Goal: Navigation & Orientation: Find specific page/section

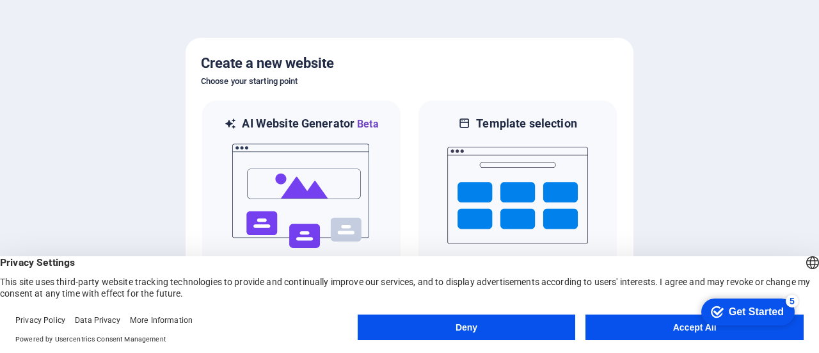
scroll to position [203, 0]
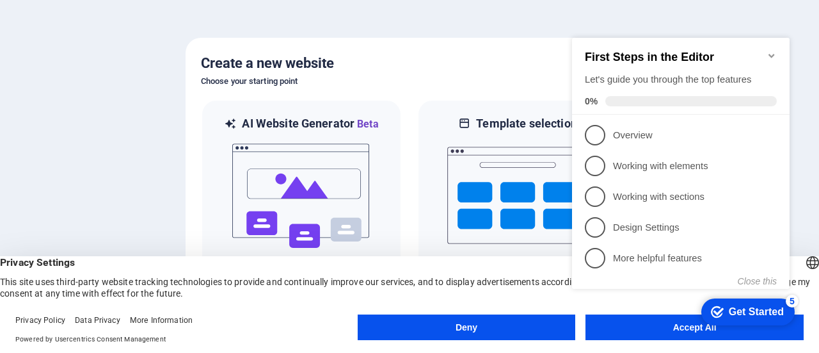
click at [456, 12] on div at bounding box center [409, 176] width 819 height 353
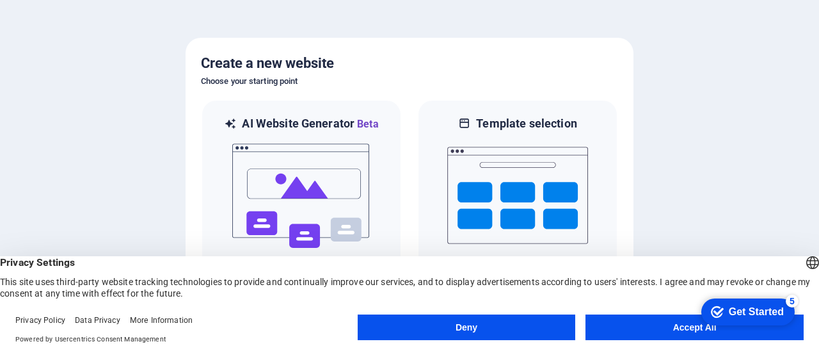
click at [523, 333] on button "Deny" at bounding box center [467, 327] width 218 height 26
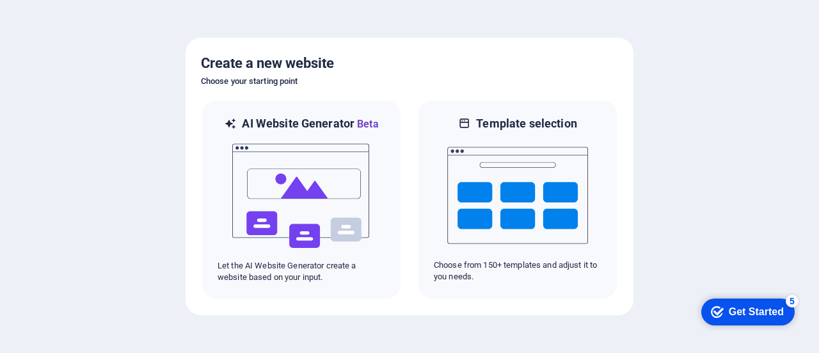
click at [737, 306] on div "Get Started" at bounding box center [756, 312] width 55 height 12
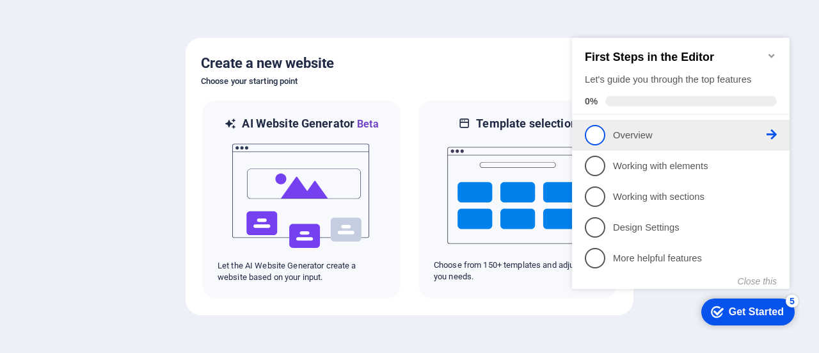
click at [592, 135] on span "1" at bounding box center [595, 135] width 20 height 20
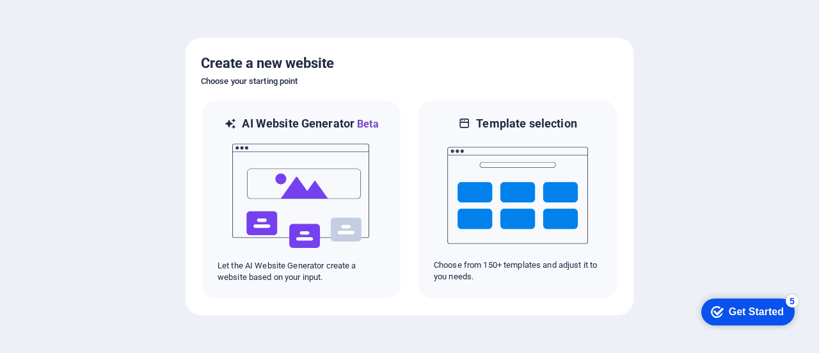
click at [742, 313] on div "Get Started" at bounding box center [756, 312] width 55 height 12
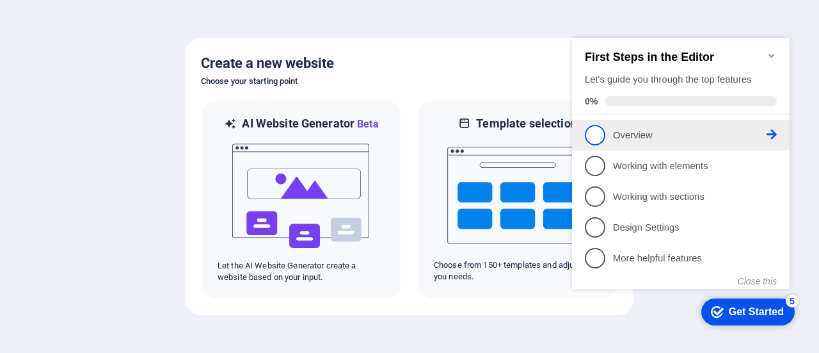
click at [603, 138] on span "1" at bounding box center [595, 135] width 20 height 20
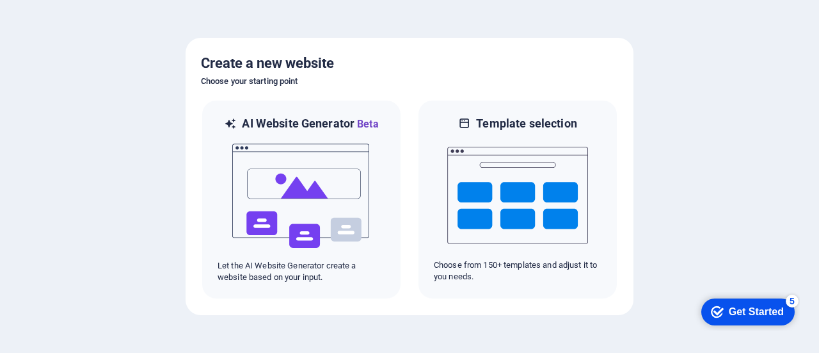
click at [735, 314] on div "Get Started" at bounding box center [756, 312] width 55 height 12
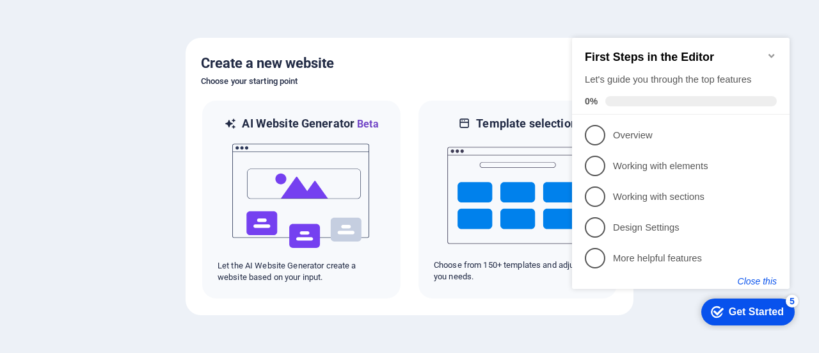
click at [759, 282] on button "Close this" at bounding box center [757, 281] width 39 height 10
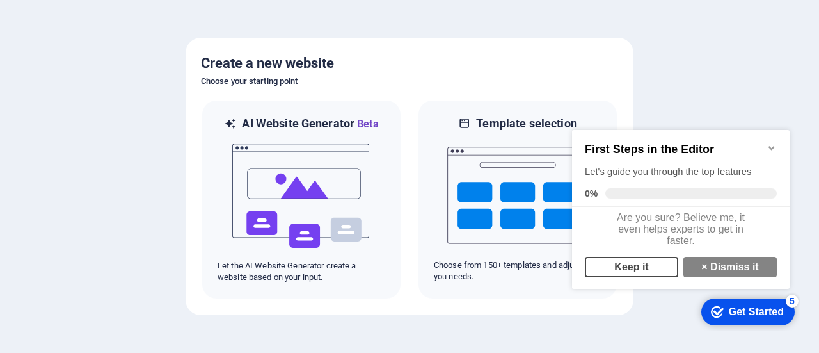
click at [648, 277] on link "Keep it" at bounding box center [631, 267] width 93 height 20
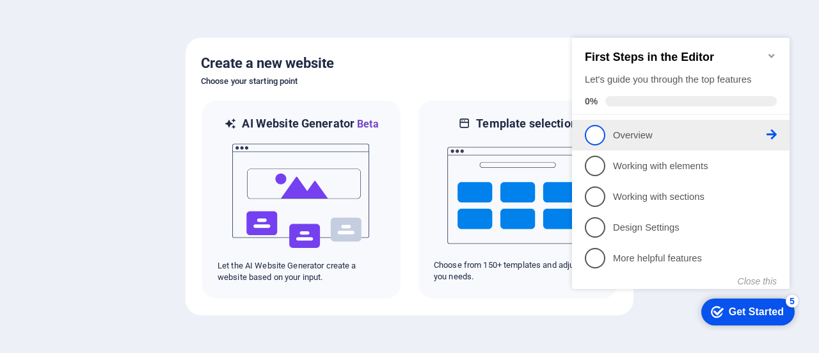
click at [774, 132] on icon at bounding box center [772, 134] width 10 height 10
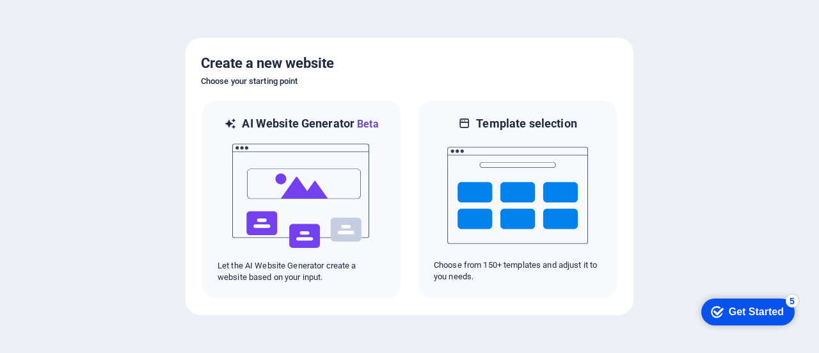
click at [753, 306] on div "Get Started" at bounding box center [756, 312] width 55 height 12
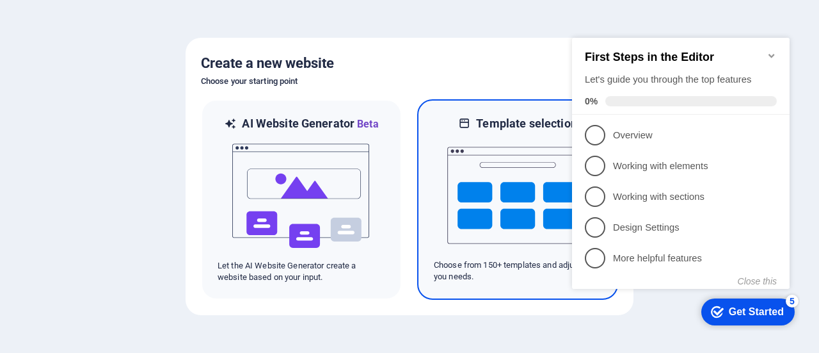
click at [474, 198] on img at bounding box center [517, 195] width 141 height 128
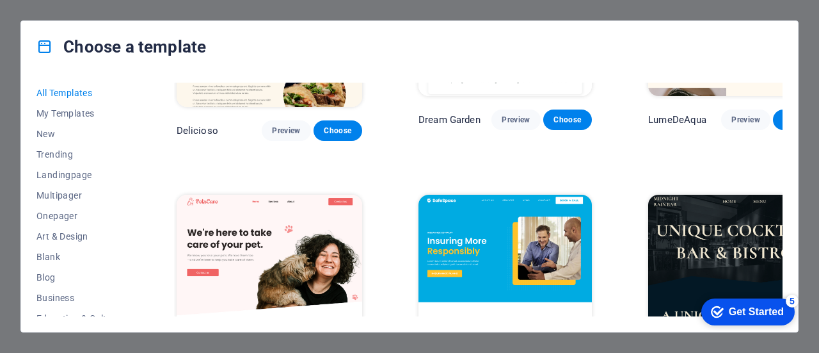
scroll to position [1991, 0]
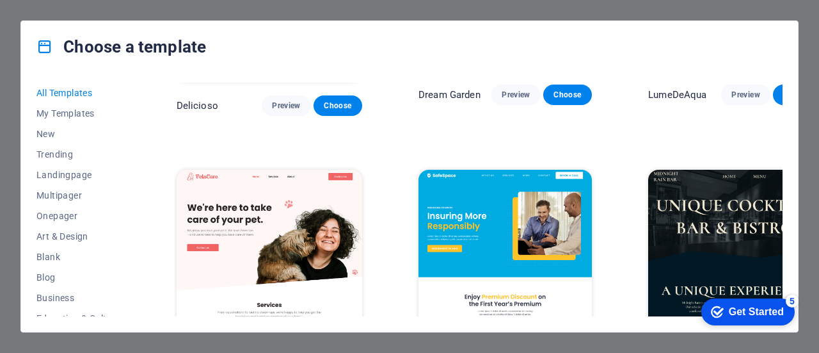
click at [67, 112] on span "My Templates" at bounding box center [78, 113] width 84 height 10
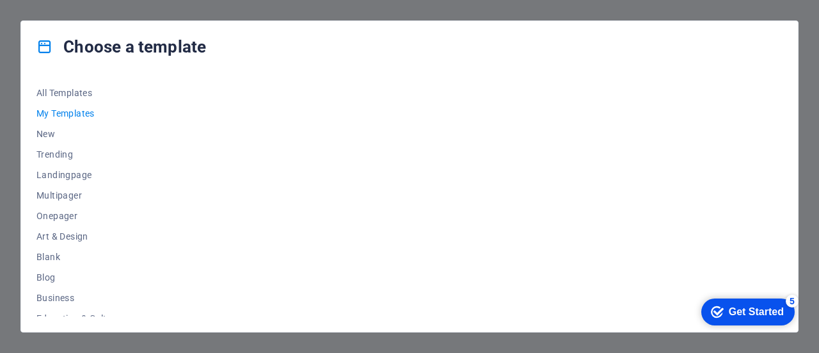
scroll to position [0, 0]
click at [81, 231] on span "Art & Design" at bounding box center [78, 236] width 84 height 10
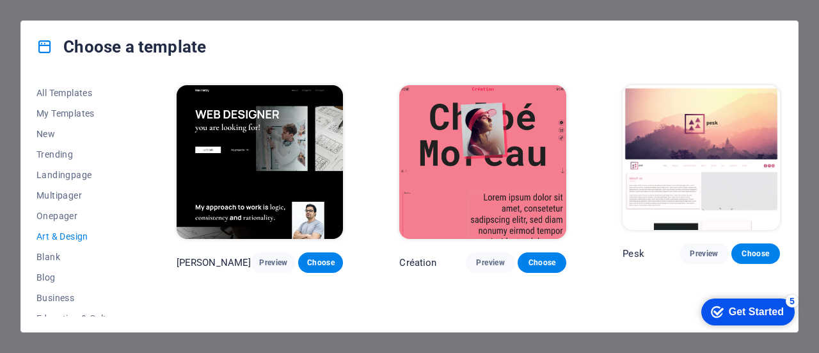
click at [81, 231] on span "Art & Design" at bounding box center [78, 236] width 84 height 10
drag, startPoint x: 783, startPoint y: 114, endPoint x: 777, endPoint y: 156, distance: 42.7
click at [777, 156] on div "All Templates My Templates New Trending Landingpage Multipager Onepager Art & D…" at bounding box center [409, 201] width 777 height 259
